Goal: Find specific page/section: Find specific page/section

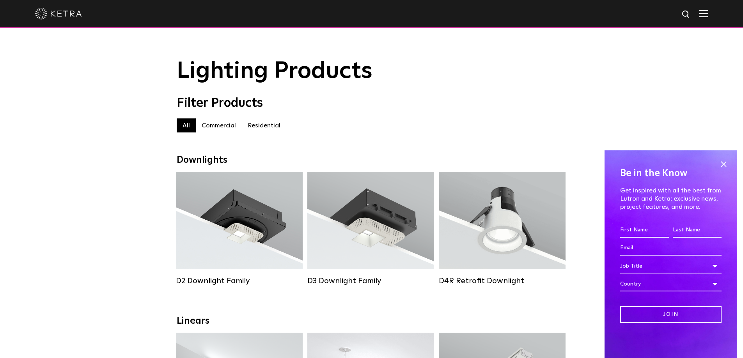
click at [691, 13] on img at bounding box center [686, 15] width 10 height 10
paste input "UN-D3MEMTRST"
type input "UN-D3MEMTRST"
click at [672, 16] on img "Search" at bounding box center [667, 15] width 8 height 8
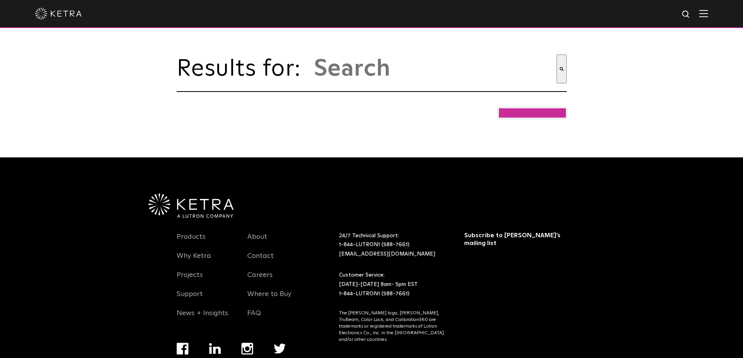
type input "un-d3memtrst"
